Goal: Find specific page/section: Find specific page/section

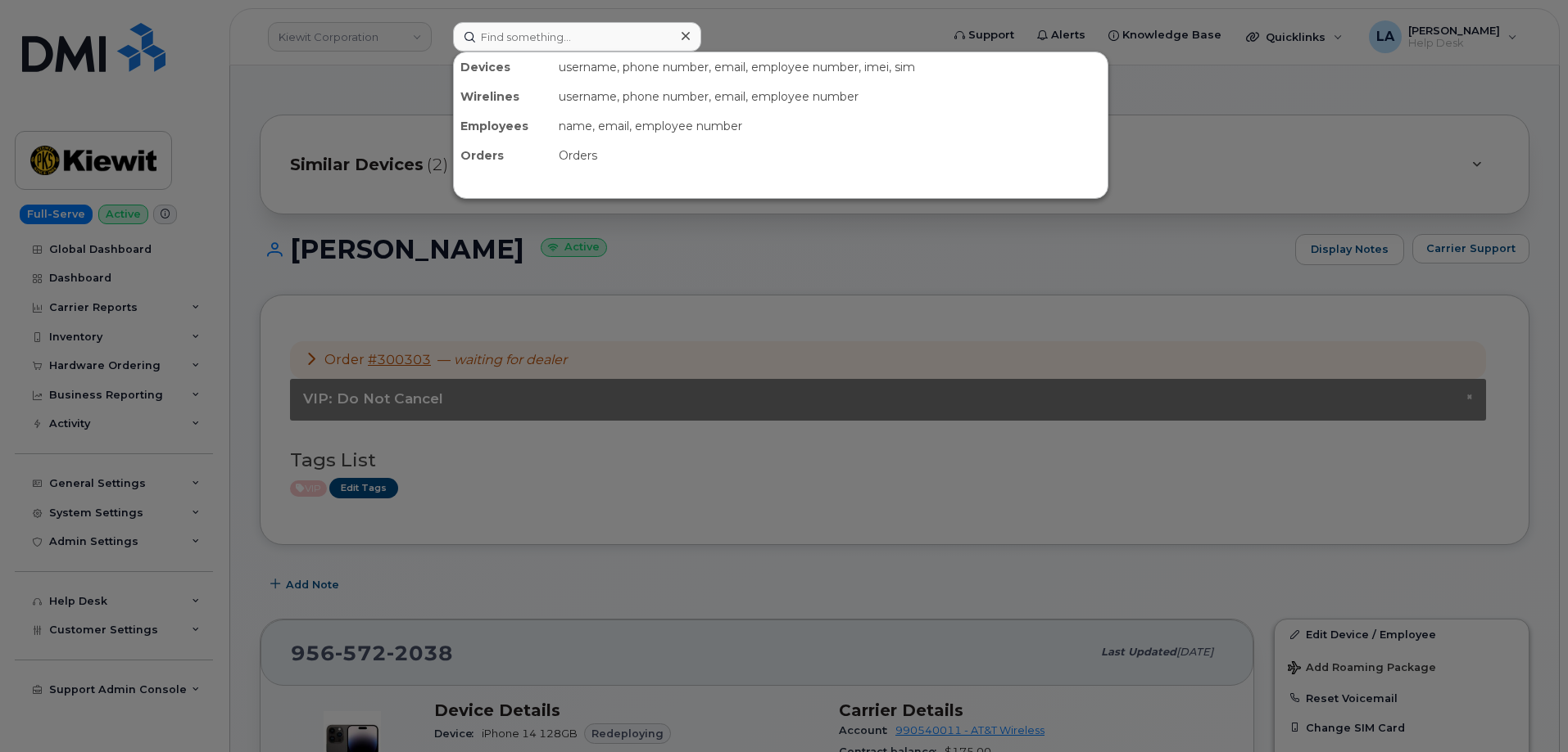
scroll to position [421, 0]
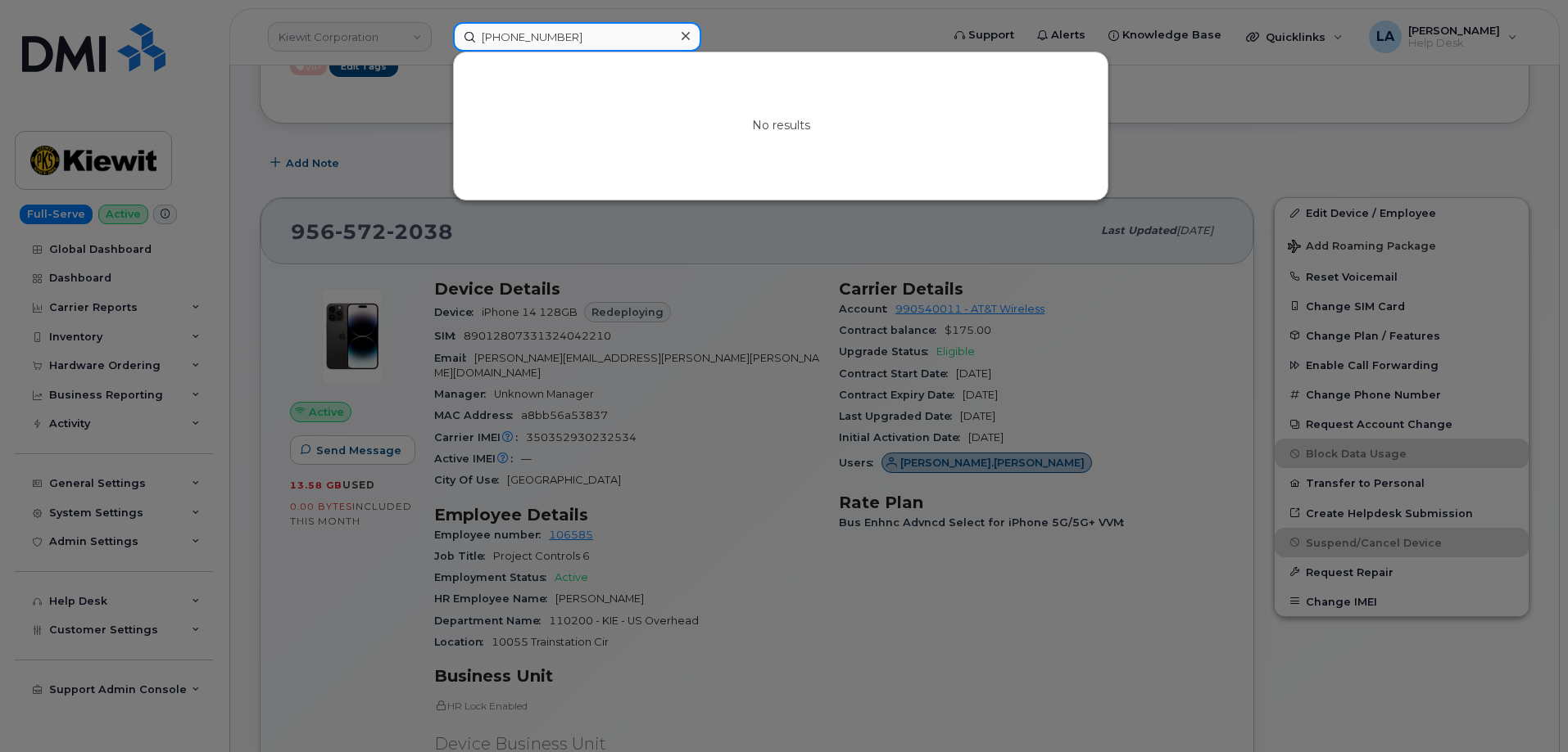
drag, startPoint x: 603, startPoint y: 33, endPoint x: 269, endPoint y: 38, distance: 334.0
click at [440, 38] on div "[PHONE_NUMBER] No results" at bounding box center [691, 36] width 503 height 29
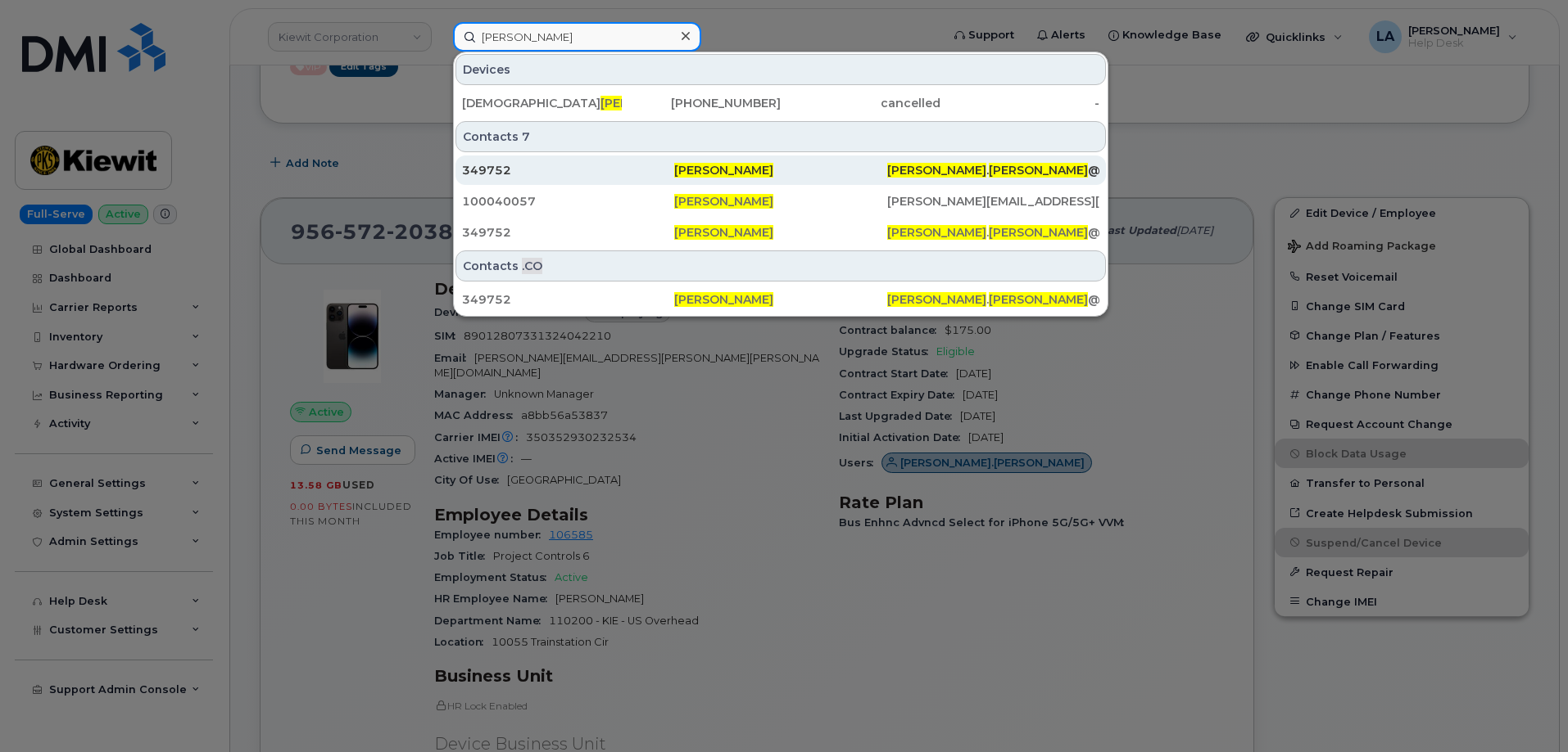
type input "[PERSON_NAME]"
click at [710, 169] on span "[PERSON_NAME]" at bounding box center [724, 170] width 99 height 15
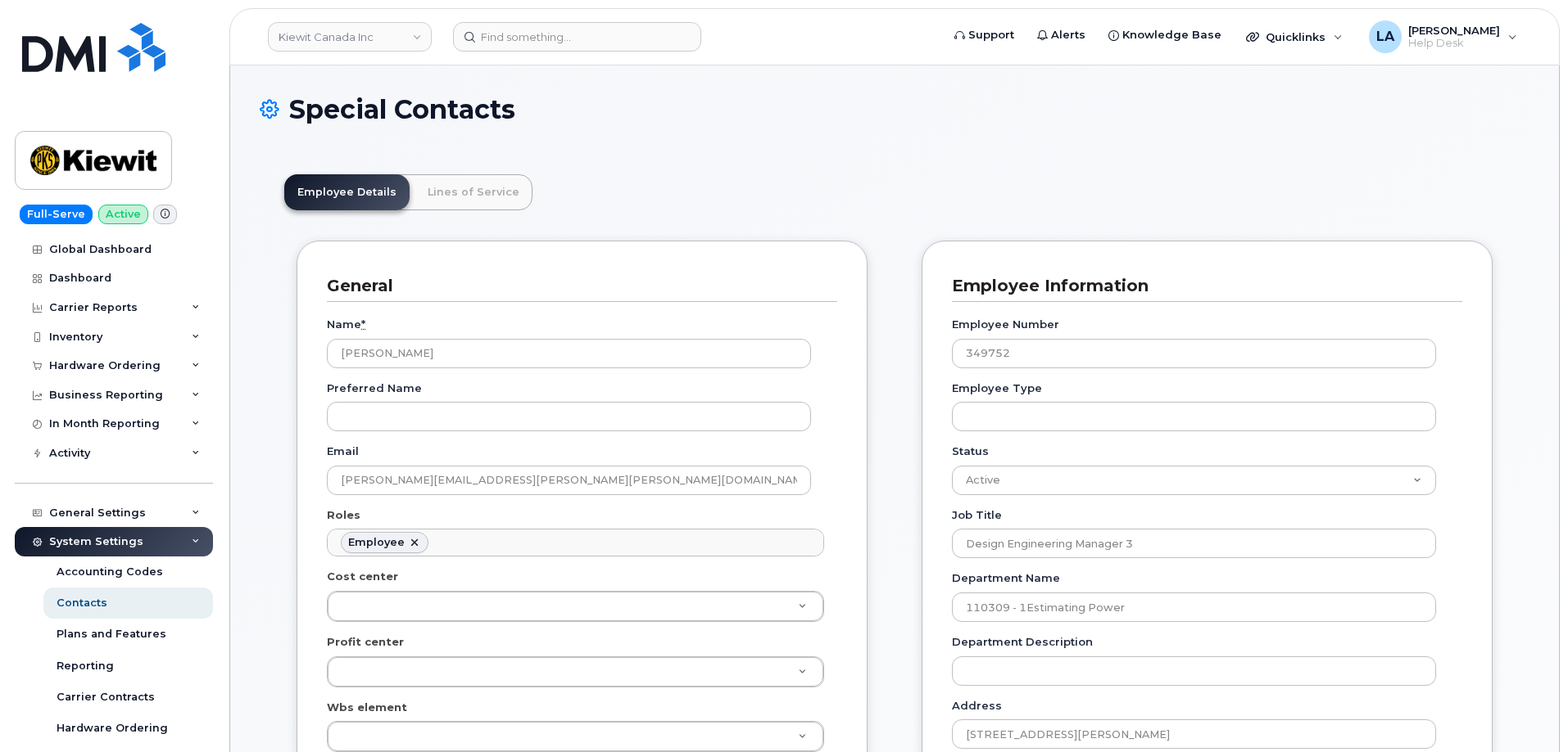
scroll to position [48, 0]
click at [483, 482] on input "[PERSON_NAME][EMAIL_ADDRESS][PERSON_NAME][PERSON_NAME][DOMAIN_NAME]" at bounding box center [569, 480] width 485 height 29
click at [465, 194] on link "Lines of Service" at bounding box center [473, 192] width 118 height 36
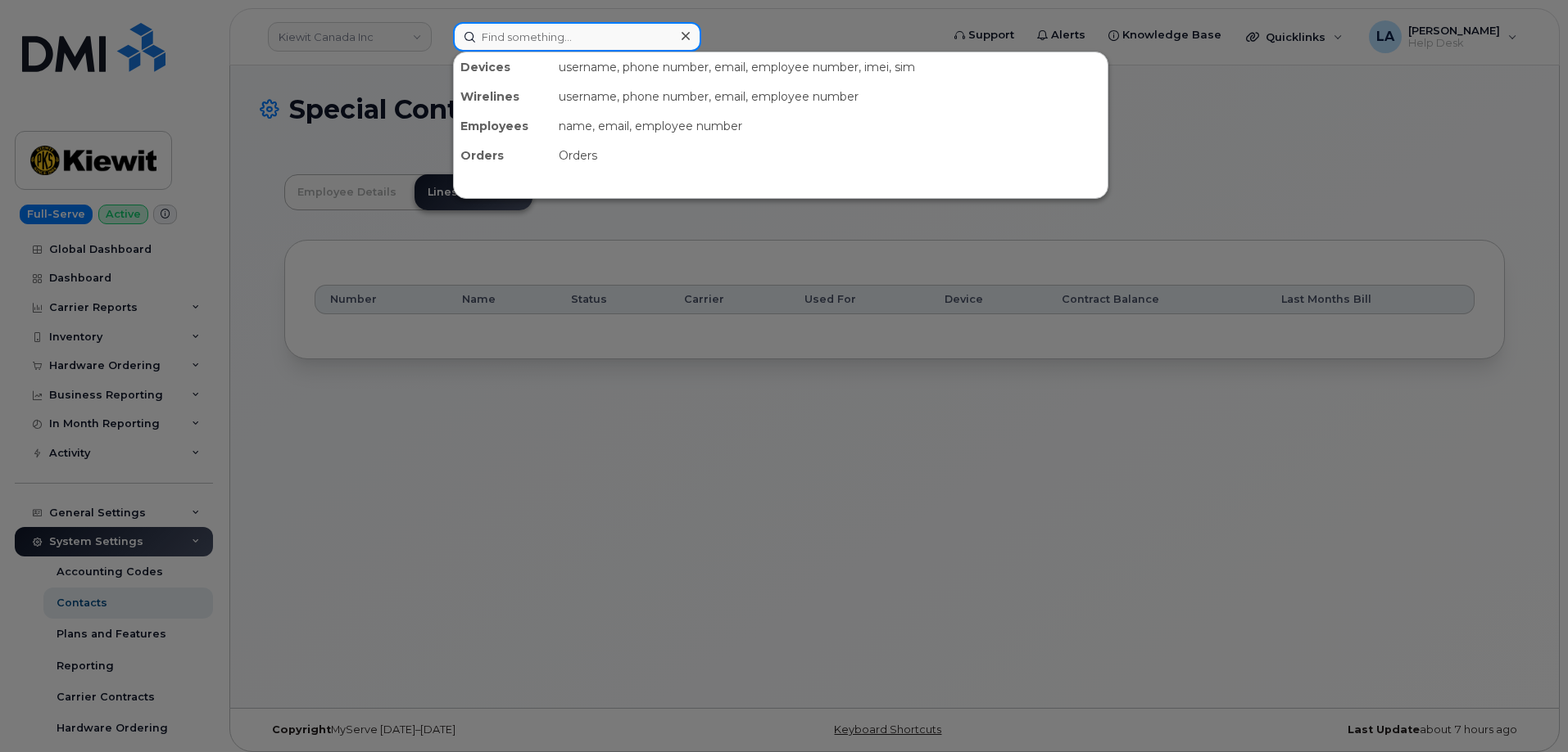
click at [505, 27] on input at bounding box center [578, 36] width 248 height 29
paste input "[PHONE_NUMBER]"
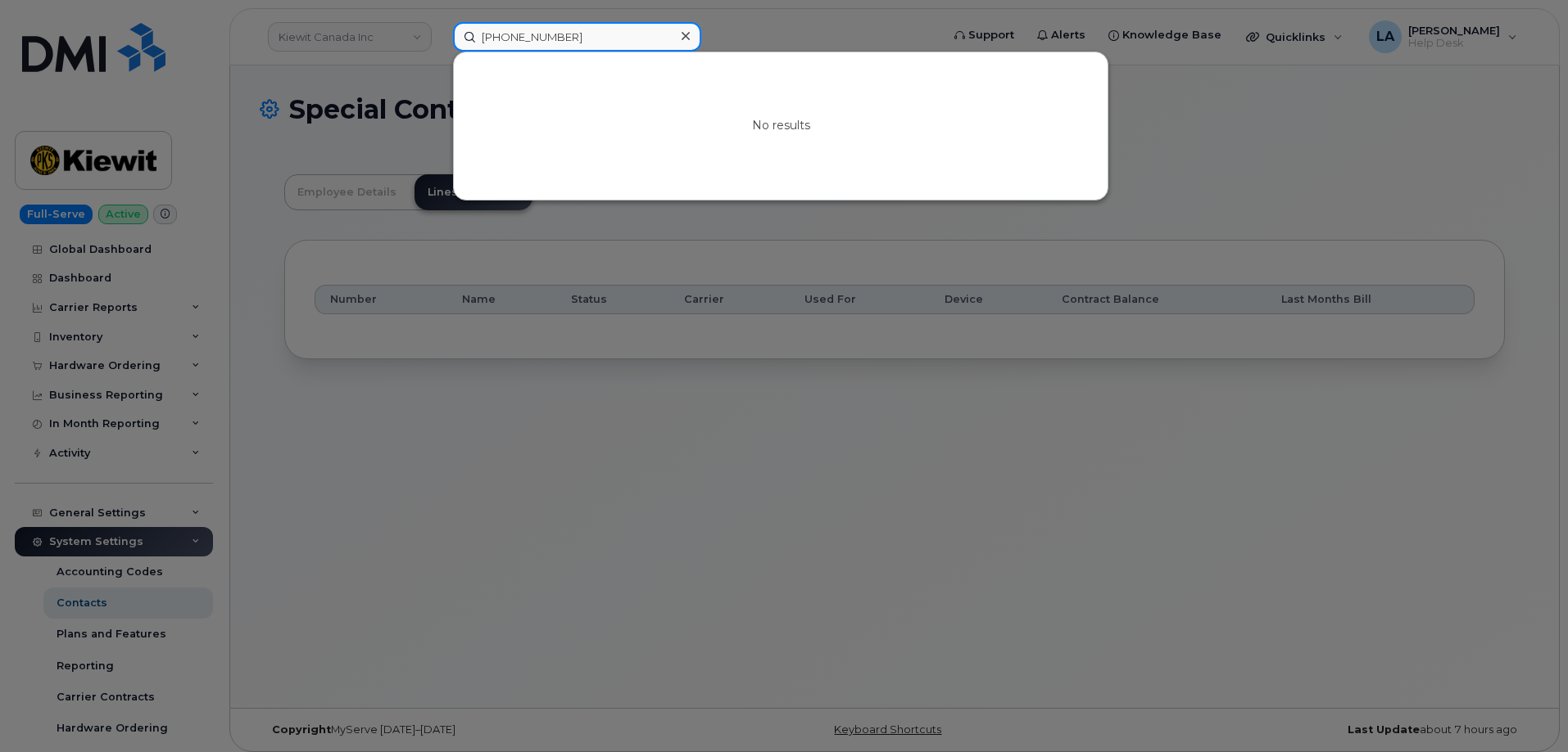
type input "[PHONE_NUMBER]"
